Goal: Task Accomplishment & Management: Use online tool/utility

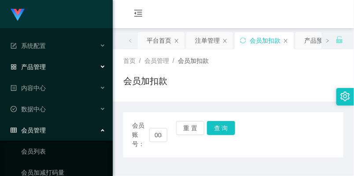
click at [62, 61] on div "产品管理" at bounding box center [56, 67] width 113 height 18
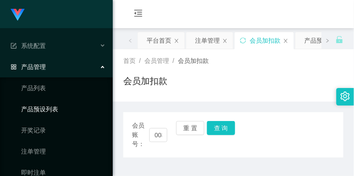
click at [62, 109] on link "产品预设列表" at bounding box center [63, 109] width 84 height 18
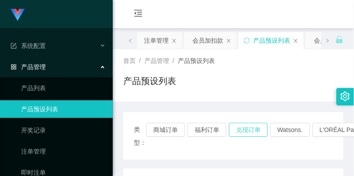
click at [242, 125] on button "兑现订单" at bounding box center [248, 130] width 39 height 14
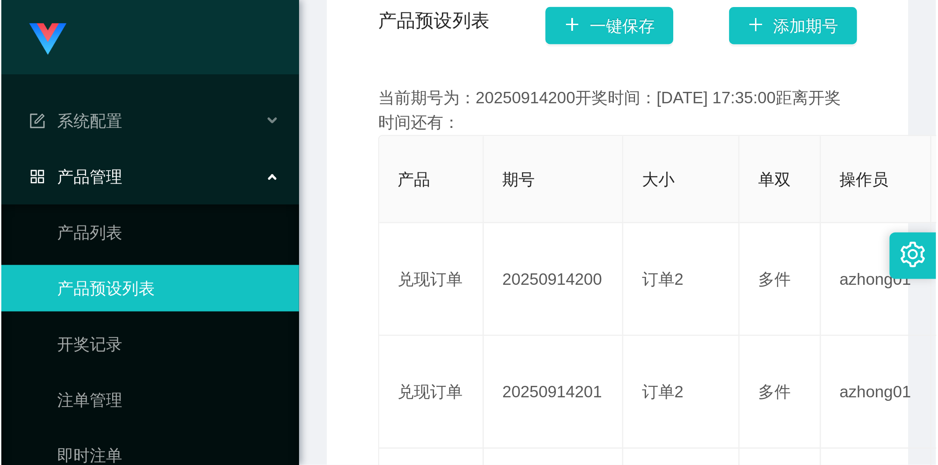
scroll to position [195, 0]
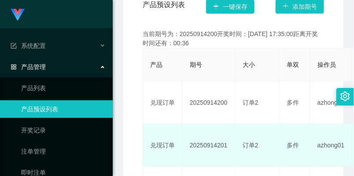
drag, startPoint x: 188, startPoint y: 145, endPoint x: 225, endPoint y: 146, distance: 37.4
click at [225, 146] on td "20250914201" at bounding box center [209, 145] width 53 height 43
click at [208, 137] on td "20250914201" at bounding box center [209, 145] width 53 height 43
drag, startPoint x: 186, startPoint y: 147, endPoint x: 229, endPoint y: 147, distance: 42.2
click at [229, 147] on td "20250914201" at bounding box center [209, 145] width 53 height 43
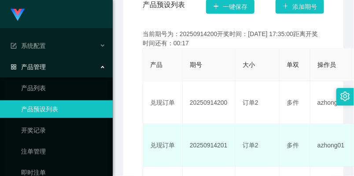
copy td "20250914201"
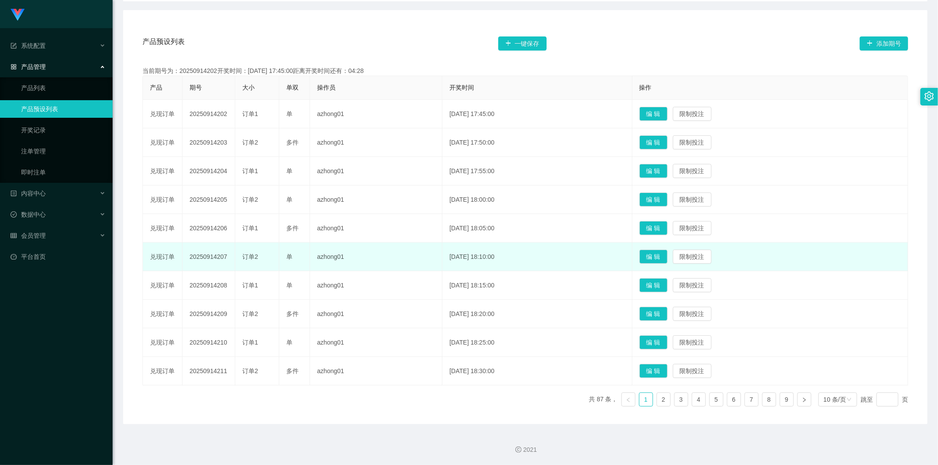
scroll to position [146, 0]
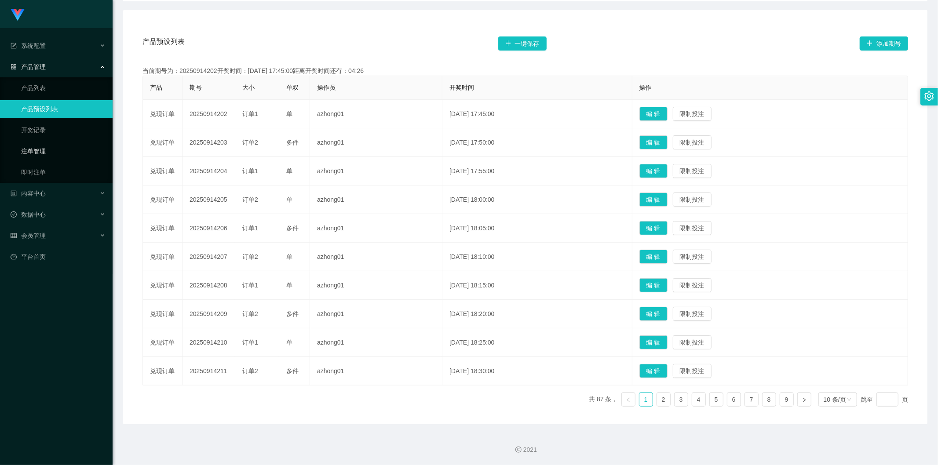
click at [80, 143] on link "注单管理" at bounding box center [63, 152] width 84 height 18
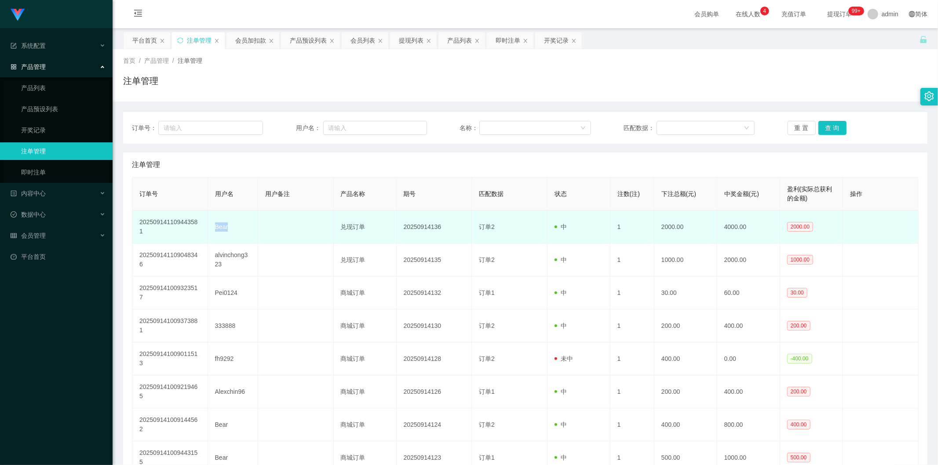
drag, startPoint x: 215, startPoint y: 219, endPoint x: 236, endPoint y: 220, distance: 21.6
click at [236, 175] on td "Bear" at bounding box center [233, 227] width 50 height 33
copy td "Bear"
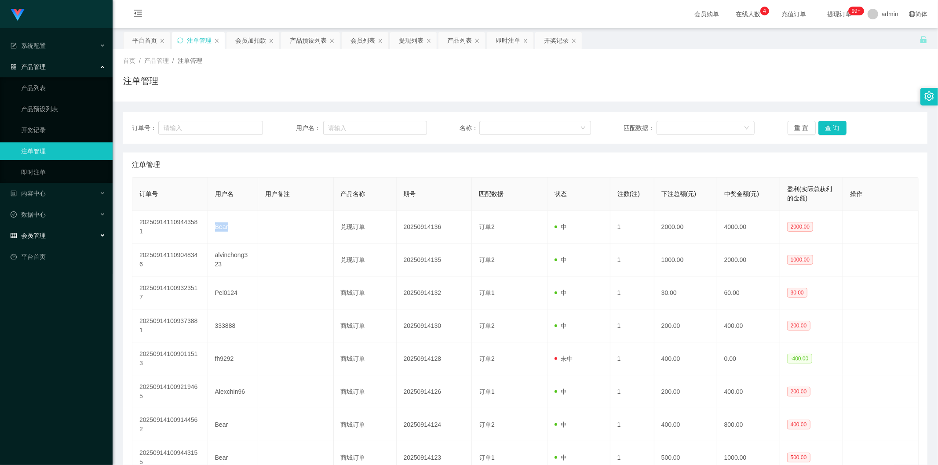
click at [53, 175] on div "会员管理" at bounding box center [56, 236] width 113 height 18
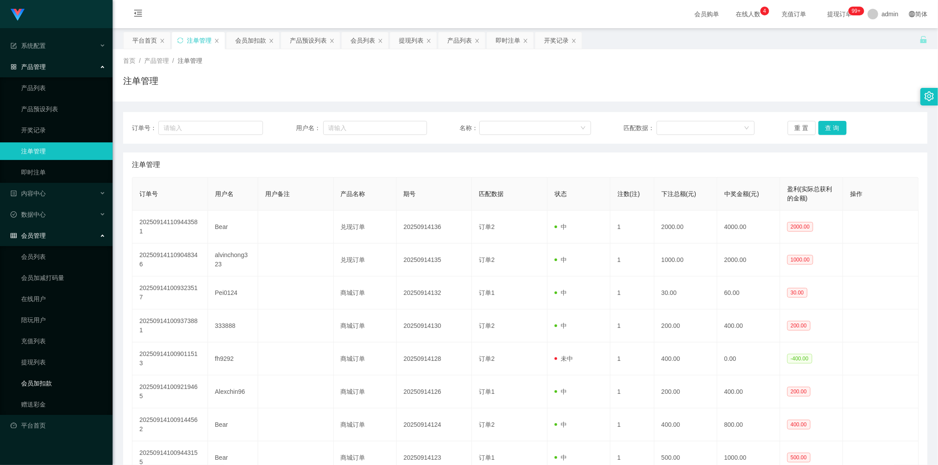
click at [64, 175] on link "会员加扣款" at bounding box center [63, 384] width 84 height 18
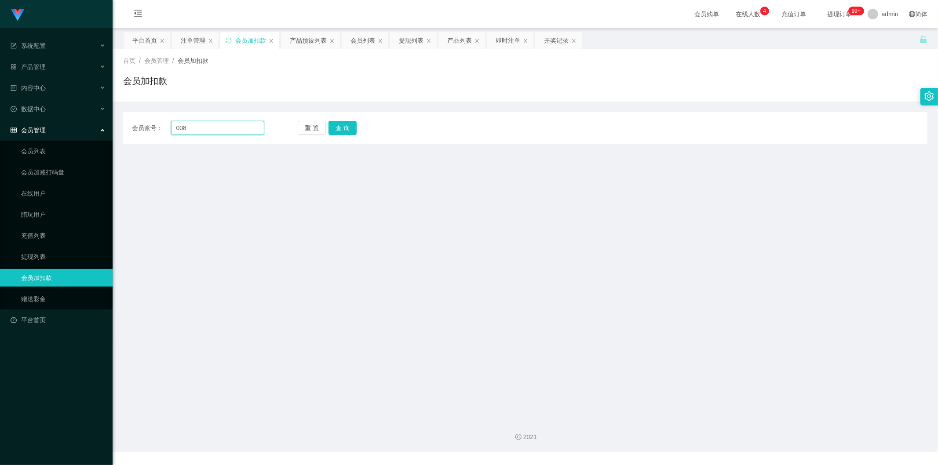
drag, startPoint x: 206, startPoint y: 129, endPoint x: 166, endPoint y: 132, distance: 40.1
click at [166, 132] on div "会员账号： 008" at bounding box center [198, 128] width 132 height 14
paste input "Bear"
type input "Bear"
click at [339, 126] on button "查 询" at bounding box center [343, 128] width 28 height 14
